Goal: Transaction & Acquisition: Purchase product/service

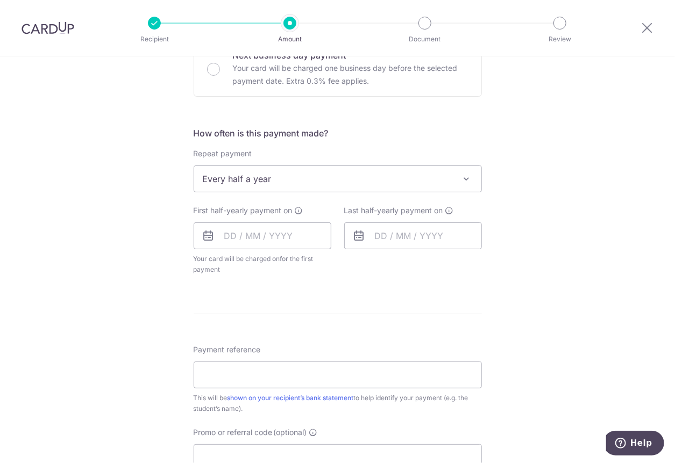
scroll to position [348, 0]
click at [381, 171] on span "Every half a year" at bounding box center [337, 177] width 287 height 26
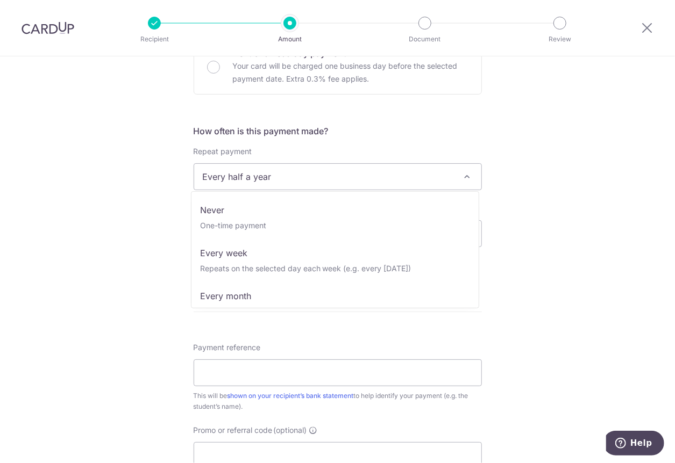
scroll to position [108, 0]
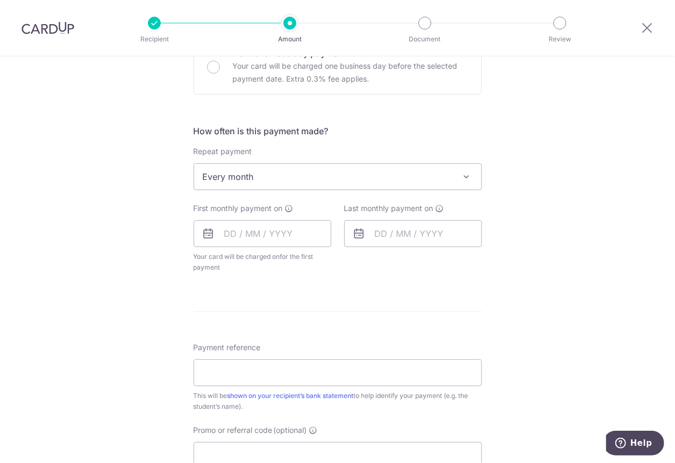
click at [385, 179] on span "Every month" at bounding box center [337, 177] width 287 height 26
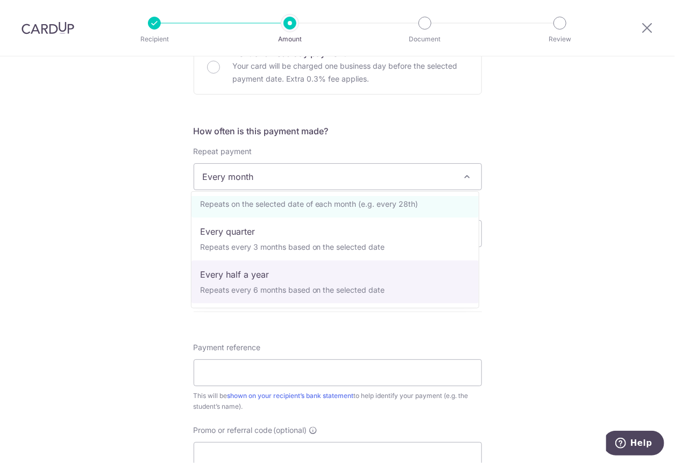
select select "5"
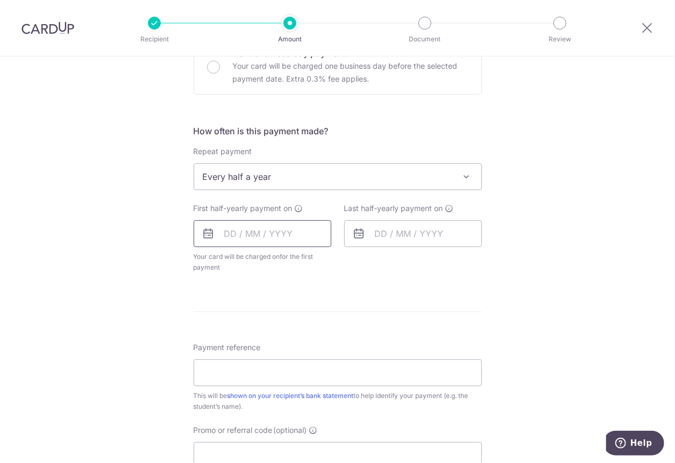
click at [239, 232] on input "text" at bounding box center [263, 233] width 138 height 27
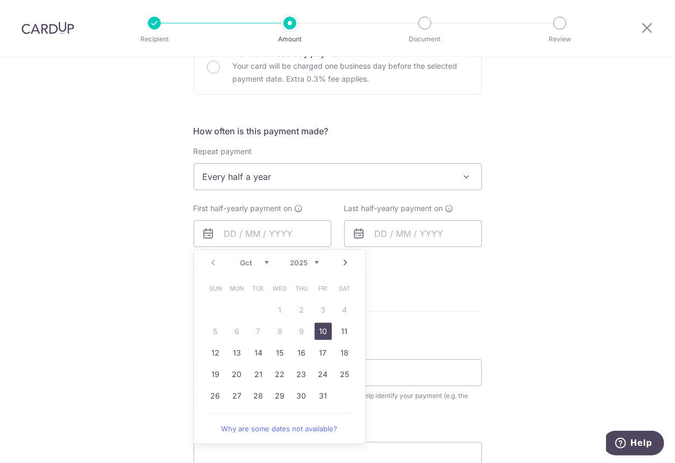
click at [323, 331] on link "10" at bounding box center [323, 331] width 17 height 17
type input "[DATE]"
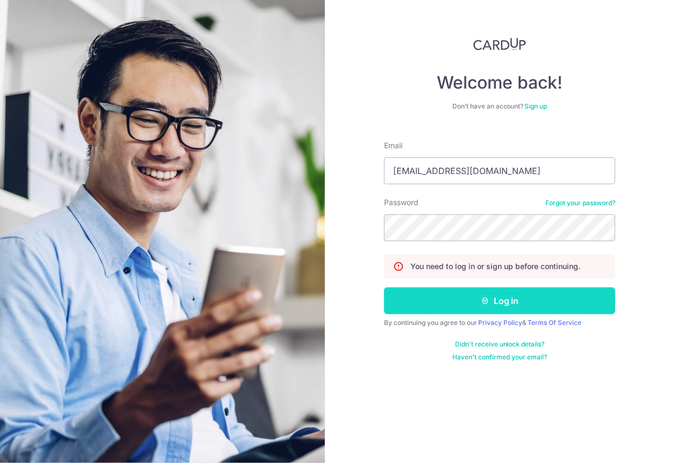
click at [464, 300] on button "Log in" at bounding box center [499, 301] width 231 height 27
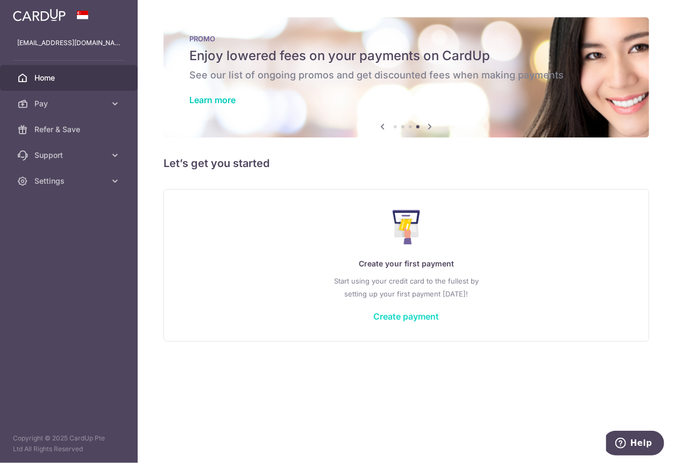
click at [406, 315] on link "Create payment" at bounding box center [407, 316] width 66 height 11
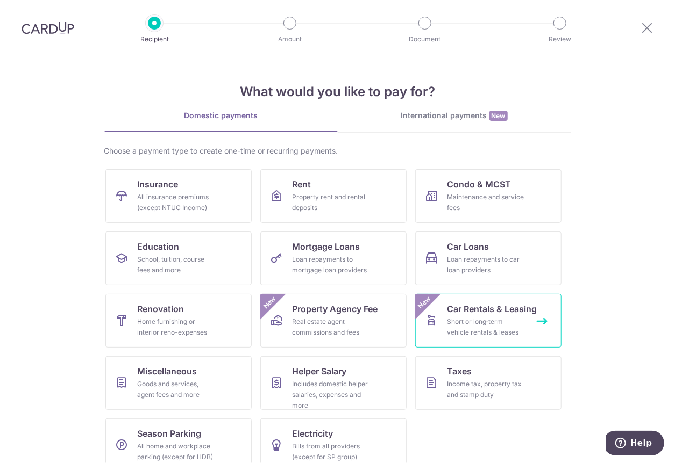
scroll to position [17, 0]
